Goal: Task Accomplishment & Management: Complete application form

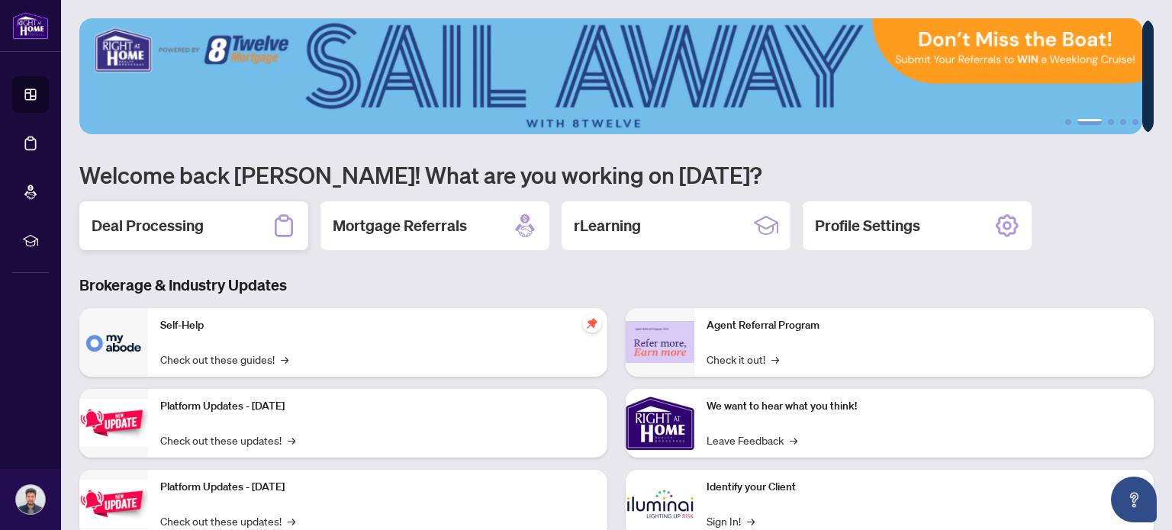
click at [175, 226] on h2 "Deal Processing" at bounding box center [148, 225] width 112 height 21
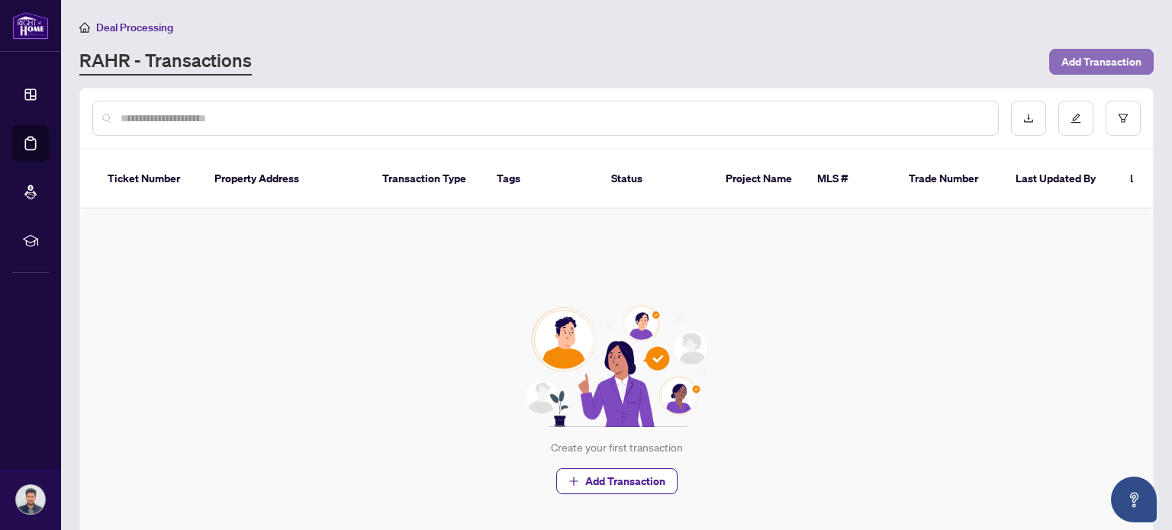
click at [1065, 64] on span "Add Transaction" at bounding box center [1101, 62] width 80 height 24
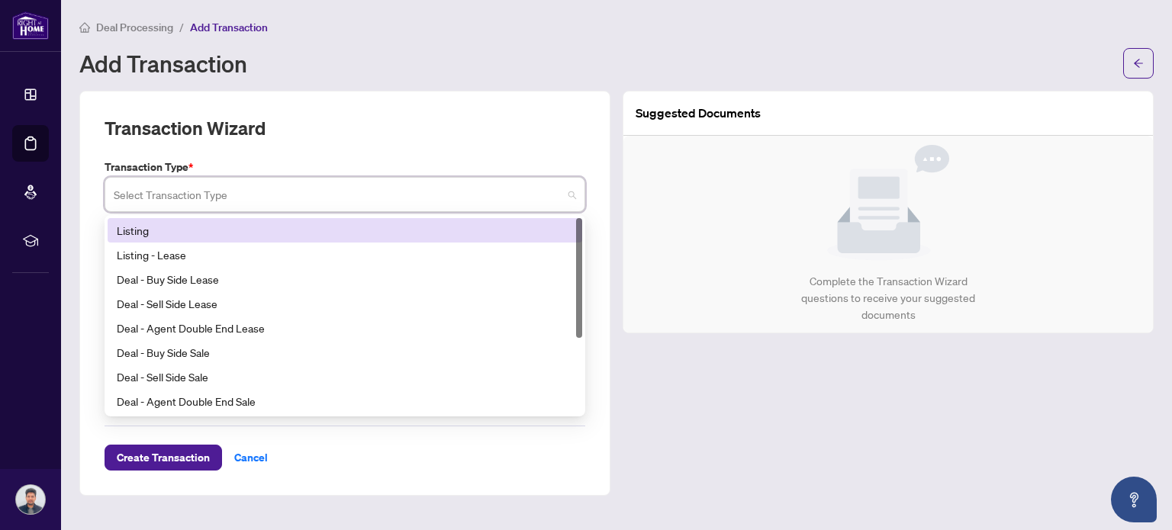
click at [507, 208] on input "search" at bounding box center [338, 197] width 449 height 34
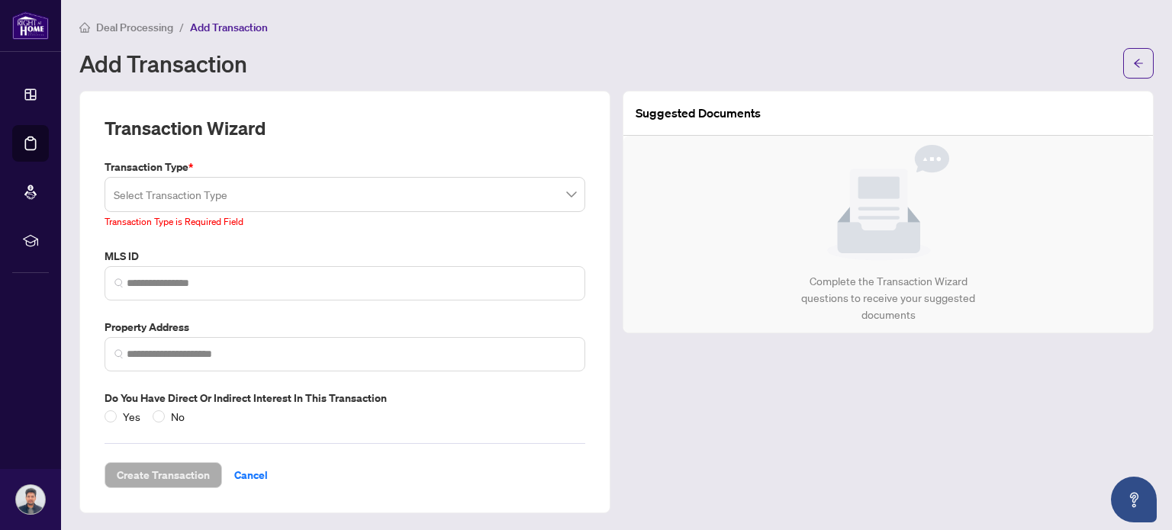
click at [578, 136] on div "Transaction Wizard" at bounding box center [345, 137] width 481 height 43
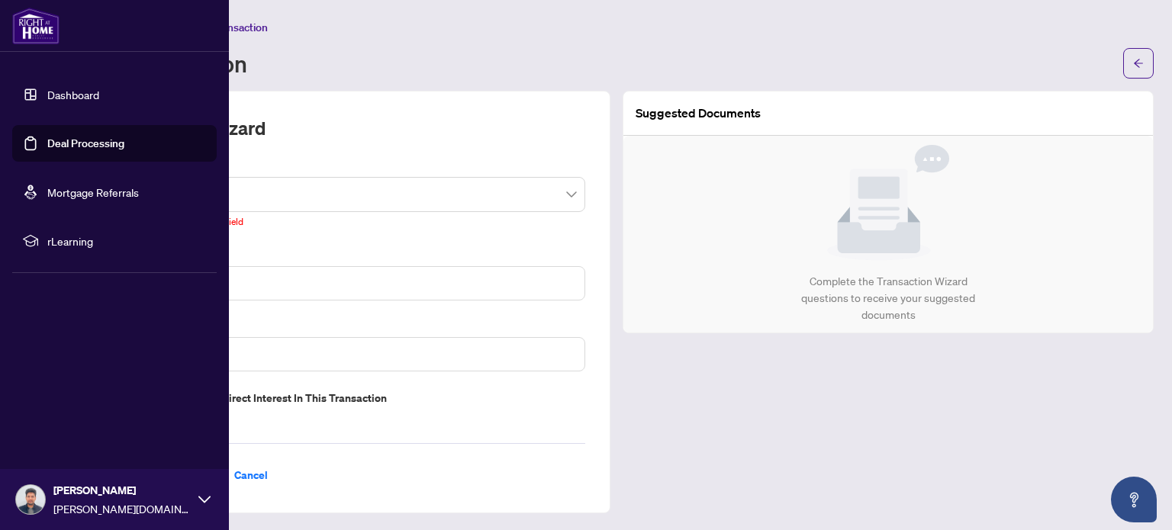
click at [93, 186] on link "Mortgage Referrals" at bounding box center [93, 192] width 92 height 14
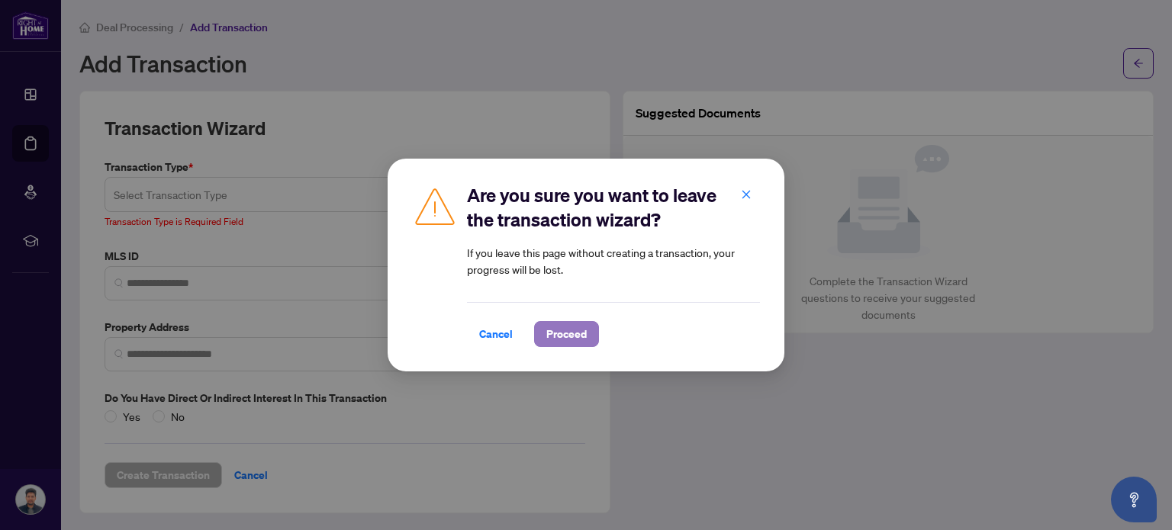
click at [546, 337] on span "Proceed" at bounding box center [566, 334] width 40 height 24
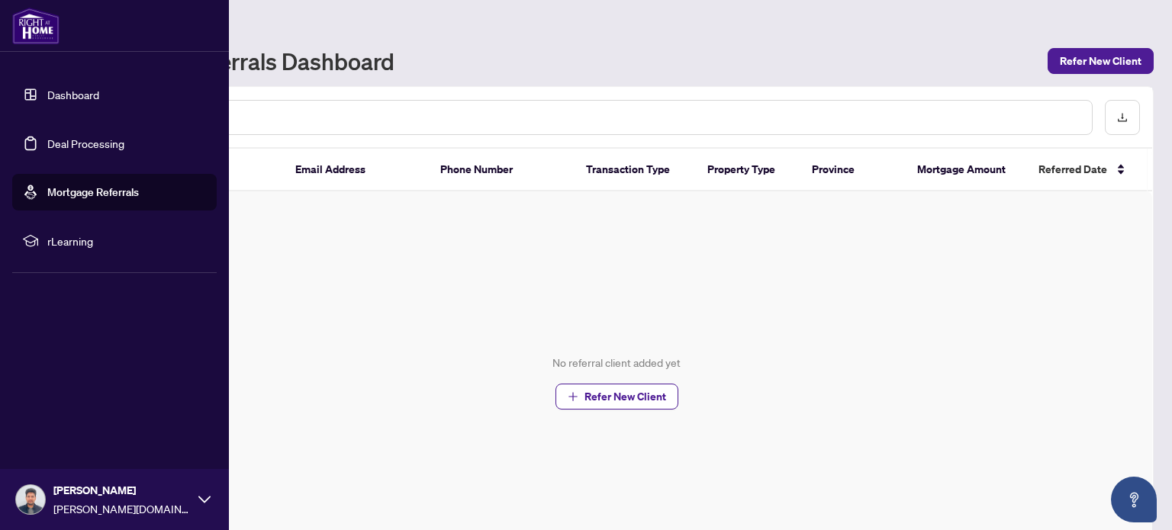
click at [31, 243] on icon at bounding box center [30, 240] width 15 height 15
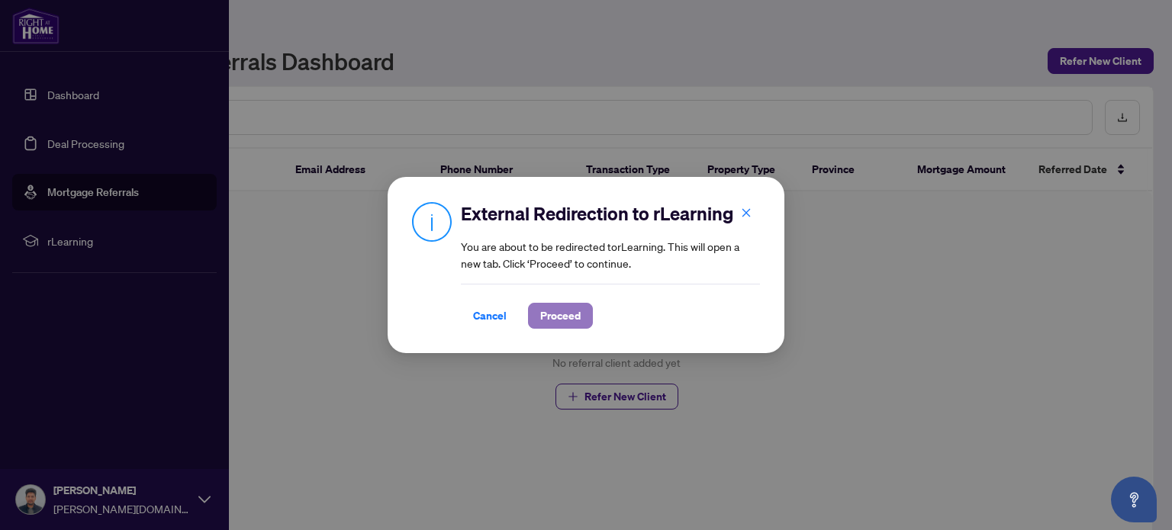
click at [552, 304] on span "Proceed" at bounding box center [560, 316] width 40 height 24
